Goal: Information Seeking & Learning: Find specific page/section

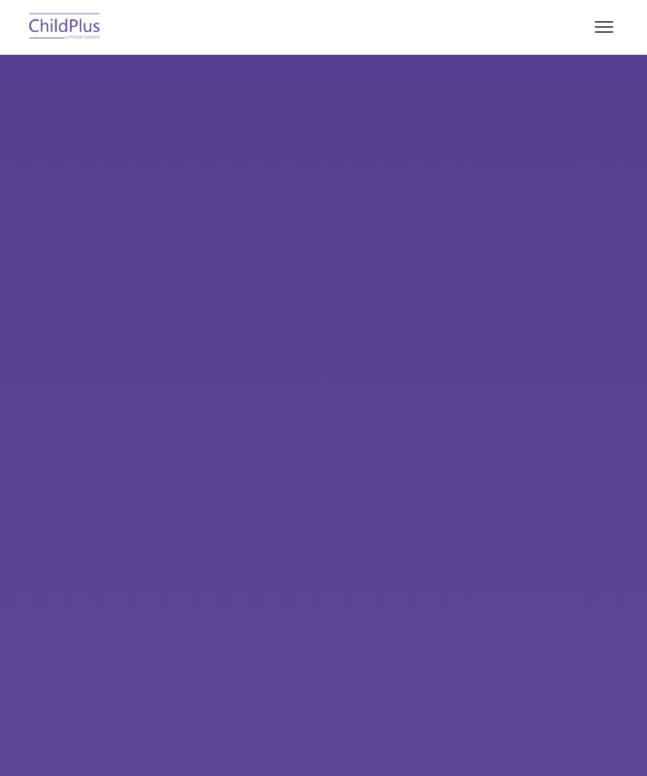
select select "MEDIUM"
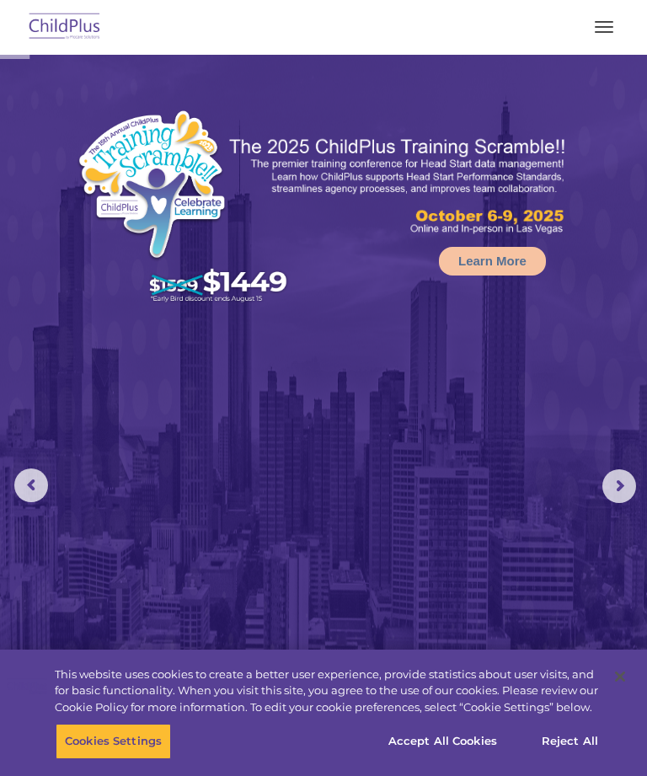
click at [599, 18] on button "button" at bounding box center [603, 26] width 35 height 27
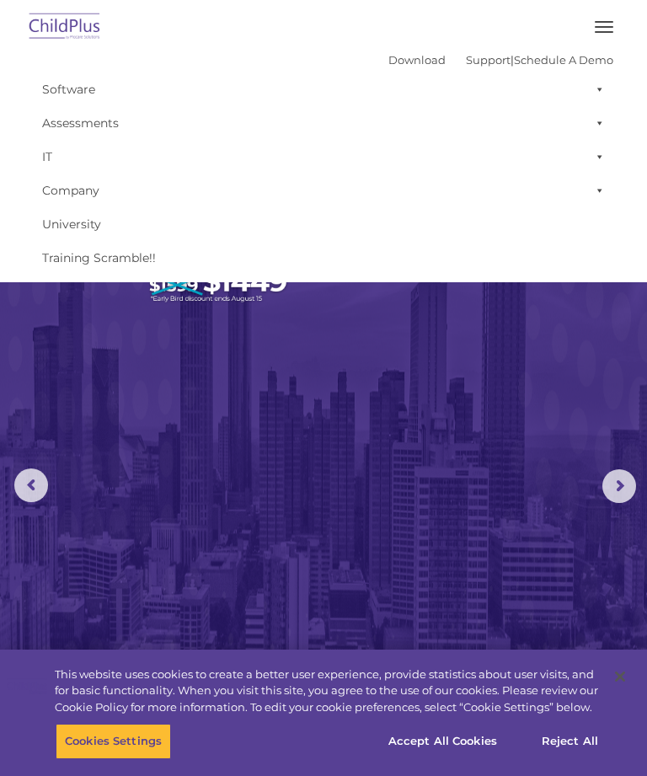
click at [603, 19] on button "button" at bounding box center [603, 26] width 35 height 27
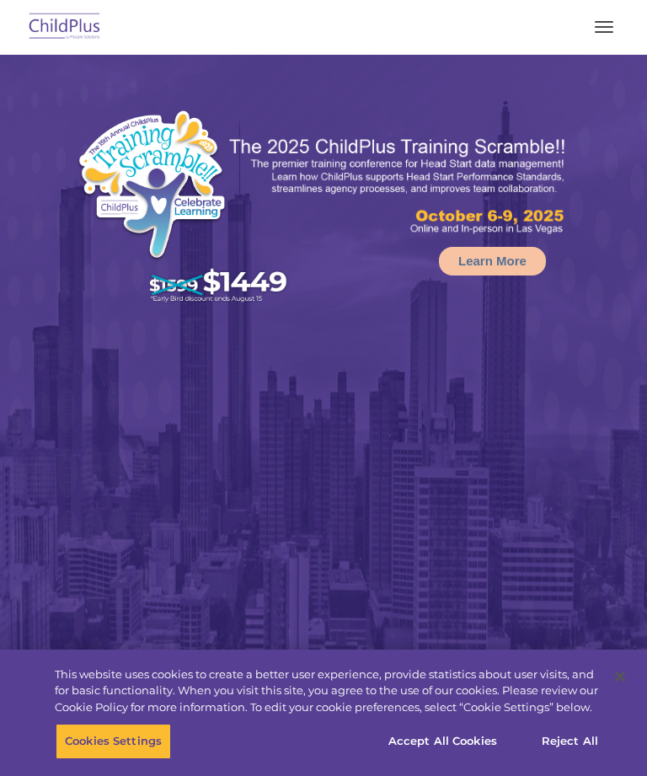
select select "MEDIUM"
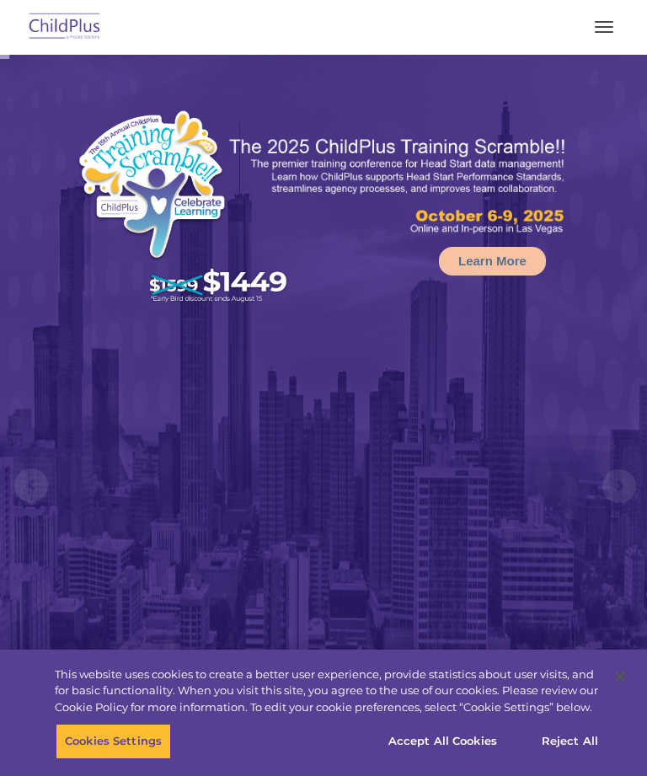
click at [601, 27] on span "button" at bounding box center [604, 27] width 19 height 2
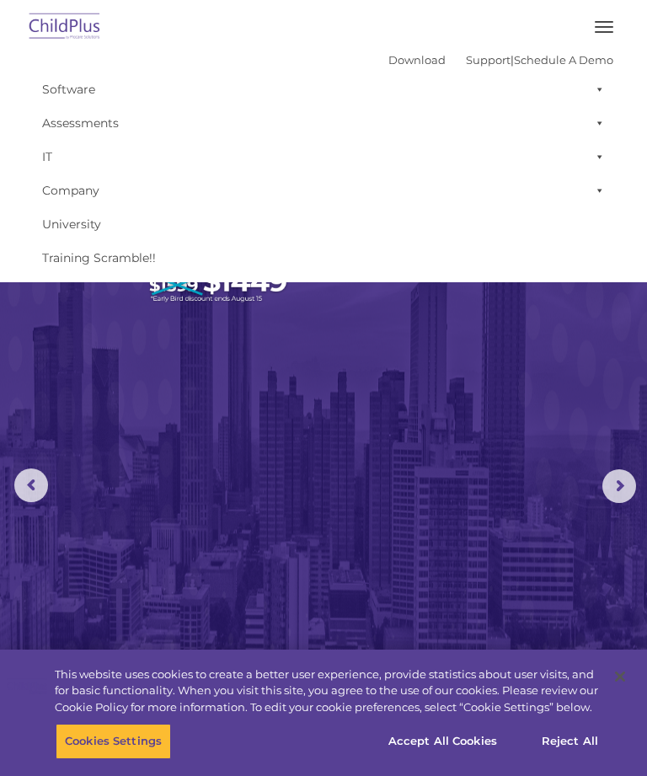
click at [606, 32] on span "button" at bounding box center [604, 32] width 19 height 2
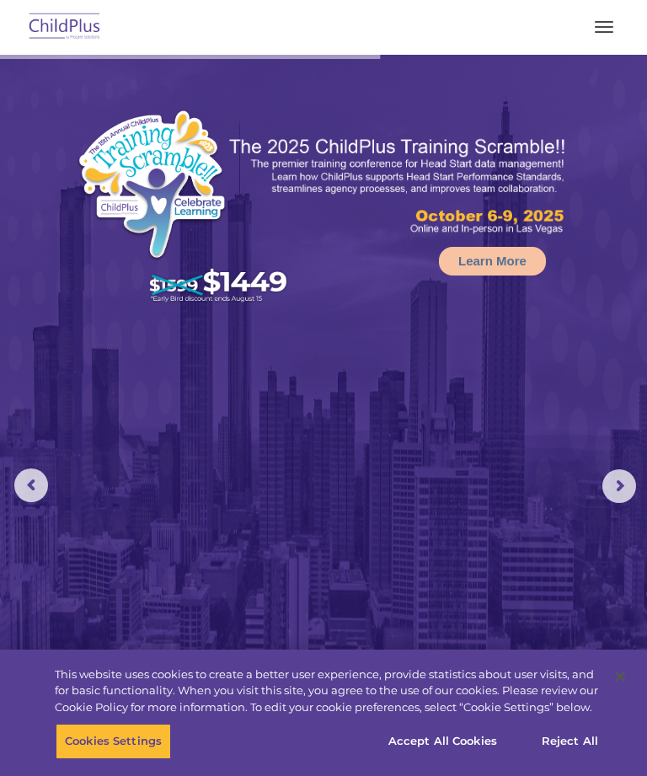
click at [600, 25] on button "button" at bounding box center [603, 26] width 35 height 27
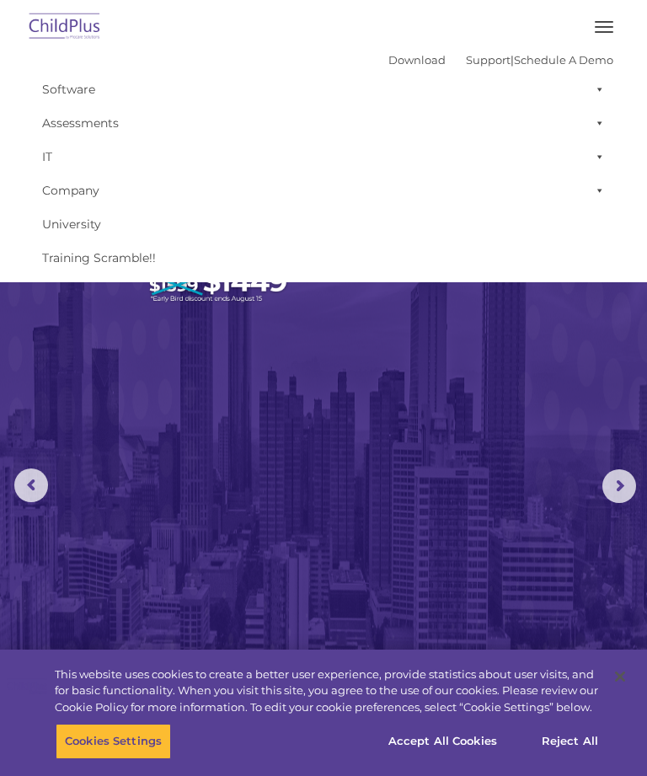
click at [466, 65] on link "Support" at bounding box center [488, 59] width 45 height 13
